Goal: Task Accomplishment & Management: Use online tool/utility

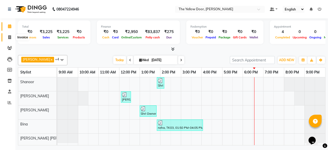
click at [9, 36] on icon at bounding box center [9, 37] width 3 height 4
select select "service"
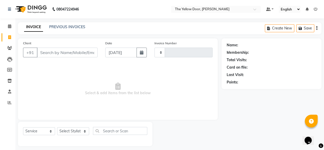
type input "02494"
select select "5650"
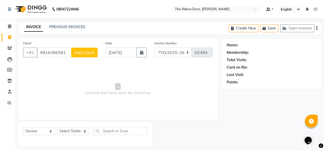
type input "9916386581"
click at [84, 52] on span "Add Client" at bounding box center [84, 52] width 20 height 5
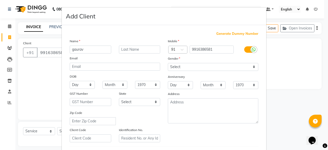
type input "gaurav"
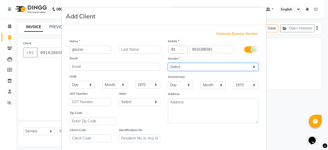
click at [179, 65] on select "Select [DEMOGRAPHIC_DATA] [DEMOGRAPHIC_DATA] Other Prefer Not To Say" at bounding box center [213, 67] width 90 height 8
select select "[DEMOGRAPHIC_DATA]"
click at [168, 63] on select "Select [DEMOGRAPHIC_DATA] [DEMOGRAPHIC_DATA] Other Prefer Not To Say" at bounding box center [213, 67] width 90 height 8
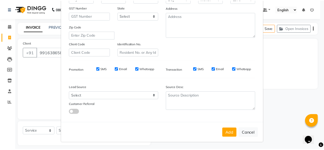
scroll to position [89, 0]
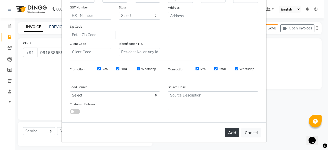
click at [229, 132] on button "Add" at bounding box center [232, 132] width 14 height 9
select select
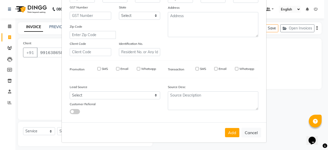
select select
checkbox input "false"
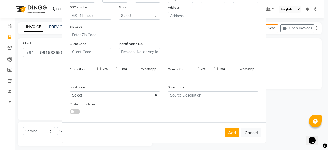
checkbox input "false"
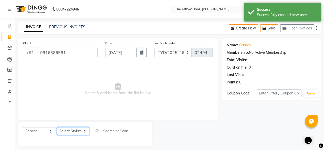
drag, startPoint x: 72, startPoint y: 131, endPoint x: 72, endPoint y: 114, distance: 17.2
click at [72, 114] on div "Client [PHONE_NUMBER] Date [DATE] Invoice Number TYD/2025-26 V/[PHONE_NUMBER] S…" at bounding box center [117, 92] width 207 height 108
select select "36569"
click at [57, 128] on select "Select Stylist [PERSON_NAME] [PERSON_NAME] [PERSON_NAME] Housekeeping Manager […" at bounding box center [73, 131] width 32 height 8
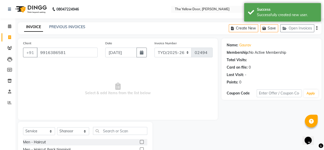
click at [71, 116] on div "Client [PHONE_NUMBER] Date [DATE] Invoice Number TYD/2025-26 V/[PHONE_NUMBER] S…" at bounding box center [118, 78] width 200 height 81
click at [40, 144] on div "Men - Haircut" at bounding box center [34, 142] width 23 height 5
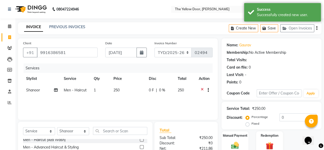
checkbox input "false"
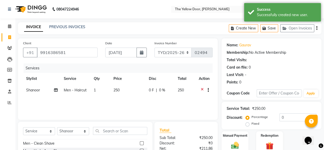
scroll to position [36, 0]
click at [40, 144] on div "Men - Clean Shave" at bounding box center [39, 143] width 32 height 5
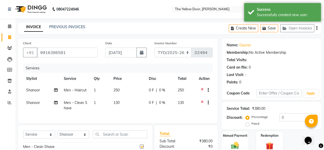
checkbox input "false"
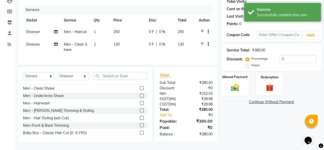
click at [239, 87] on img at bounding box center [234, 86] width 13 height 9
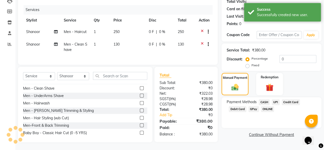
click at [276, 99] on span "UPI" at bounding box center [276, 102] width 8 height 6
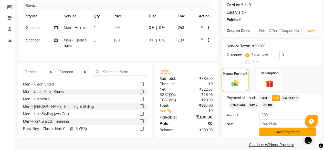
click at [273, 131] on button "Add Payment" at bounding box center [287, 132] width 57 height 8
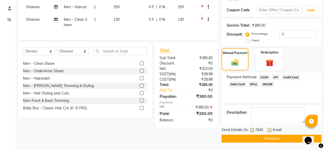
click at [268, 138] on button "Checkout" at bounding box center [272, 139] width 100 height 8
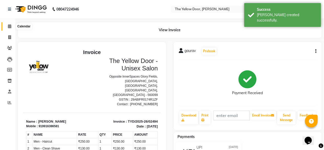
click at [10, 26] on icon at bounding box center [9, 26] width 3 height 4
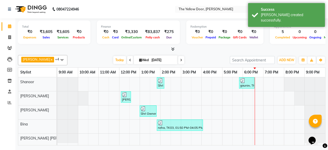
drag, startPoint x: 10, startPoint y: 26, endPoint x: 100, endPoint y: 43, distance: 91.2
click at [100, 43] on app-home "08047224946 Select Location × The Yellow Door, Anekal Taluk Default Panel My Pa…" at bounding box center [164, 73] width 328 height 147
